Goal: Find specific page/section

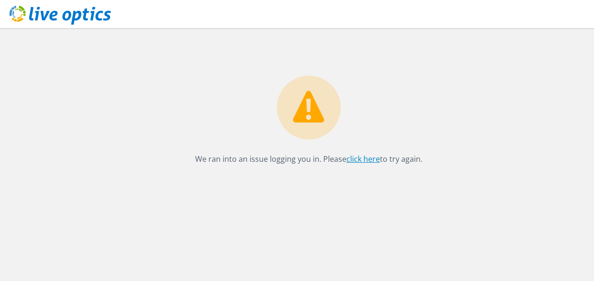
click at [373, 160] on link "click here" at bounding box center [363, 159] width 34 height 10
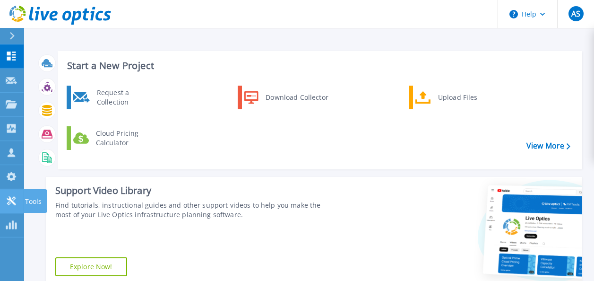
click at [31, 200] on p "Tools" at bounding box center [33, 201] width 17 height 25
